Goal: Information Seeking & Learning: Learn about a topic

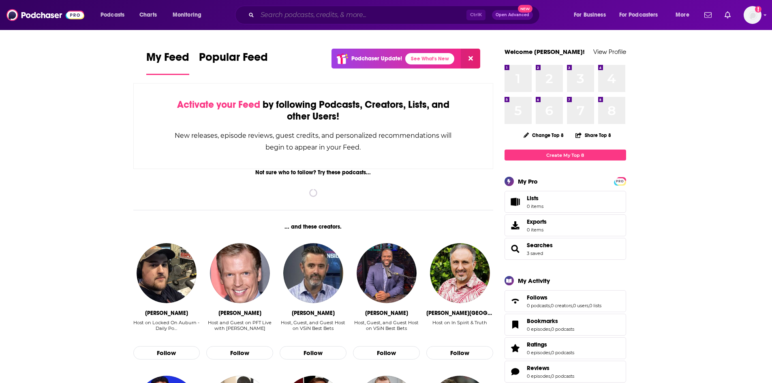
click at [328, 17] on input "Search podcasts, credits, & more..." at bounding box center [361, 15] width 209 height 13
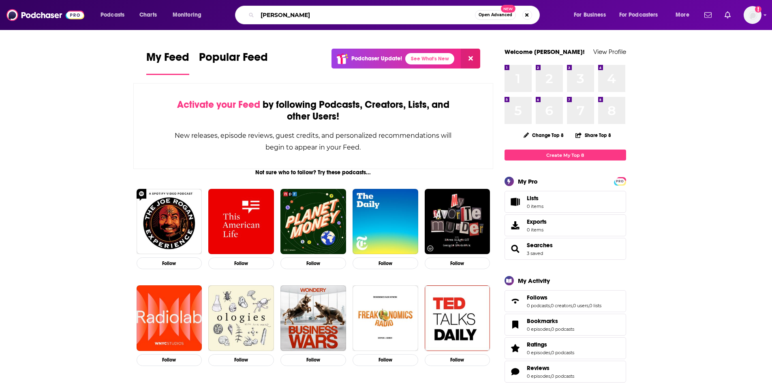
type input "[PERSON_NAME]"
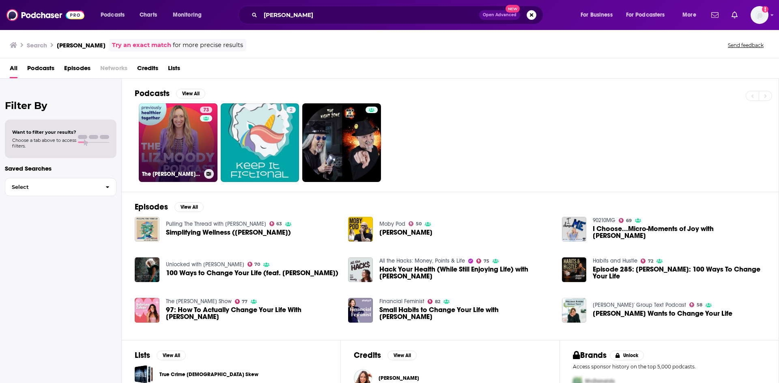
click at [197, 137] on link "73 The [PERSON_NAME] Podcast" at bounding box center [178, 142] width 79 height 79
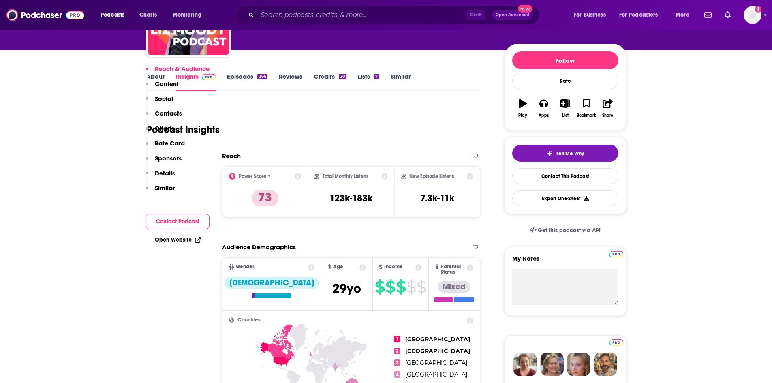
scroll to position [81, 0]
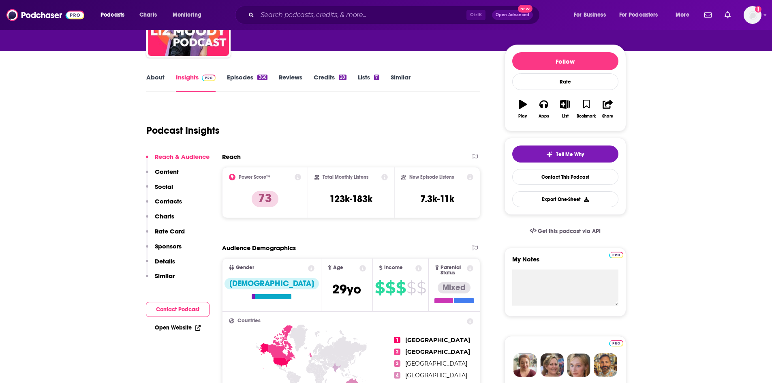
click at [159, 78] on link "About" at bounding box center [155, 82] width 18 height 19
